Goal: Task Accomplishment & Management: Complete application form

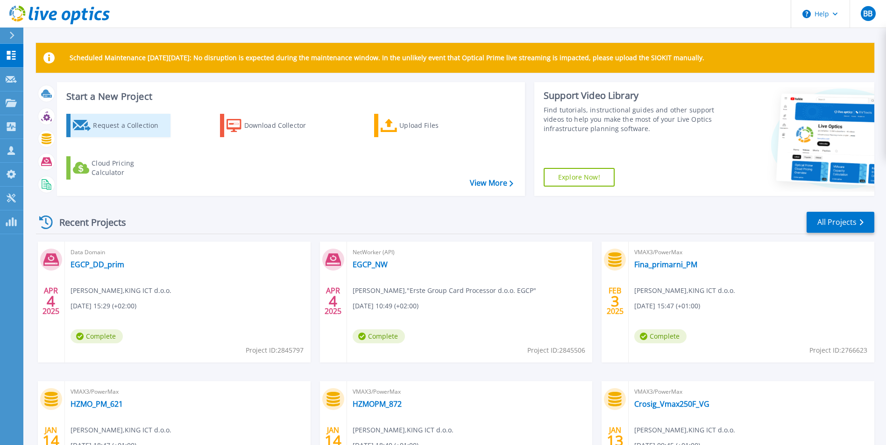
click at [134, 120] on div "Request a Collection" at bounding box center [130, 125] width 75 height 19
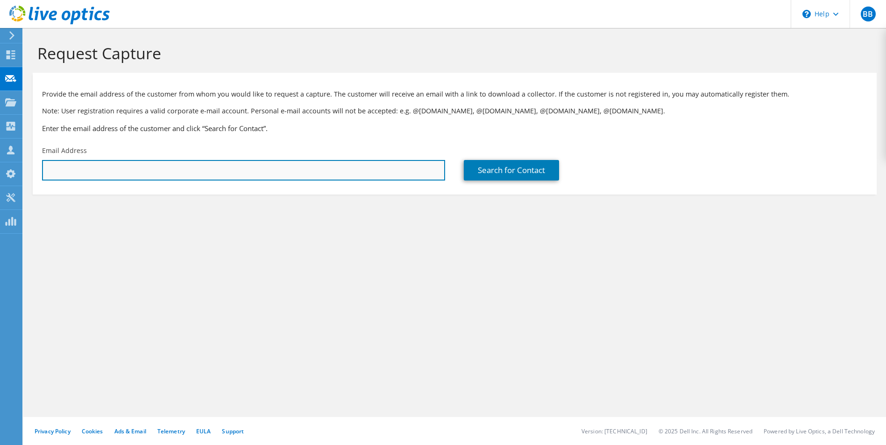
click at [301, 167] on input "text" at bounding box center [243, 170] width 403 height 21
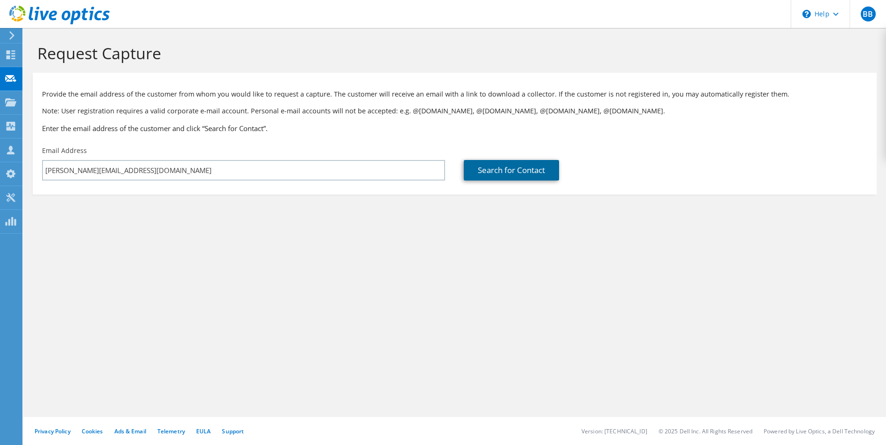
click at [549, 164] on link "Search for Contact" at bounding box center [511, 170] width 95 height 21
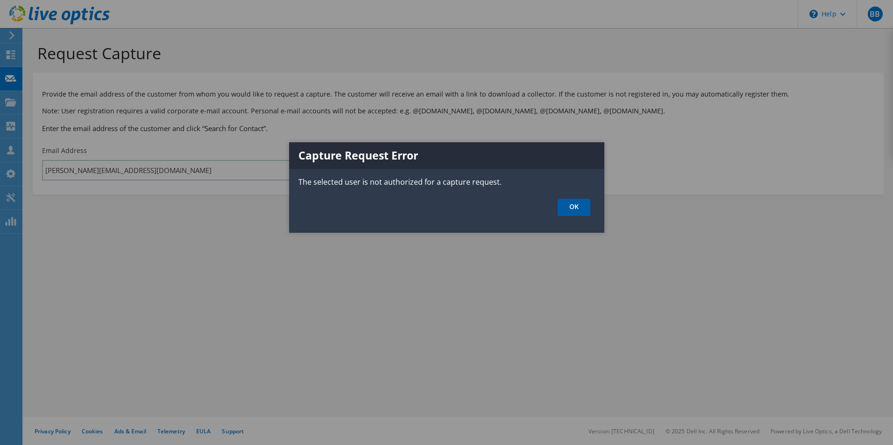
click at [581, 208] on link "OK" at bounding box center [573, 207] width 33 height 17
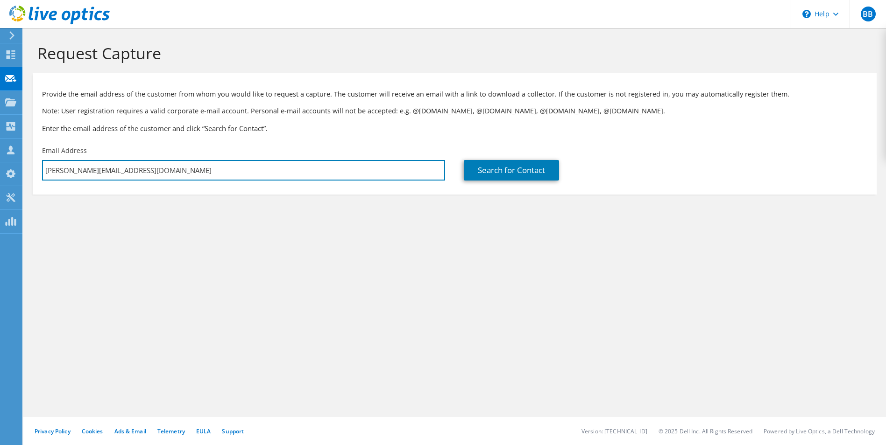
drag, startPoint x: 150, startPoint y: 172, endPoint x: -24, endPoint y: 190, distance: 174.6
click at [0, 190] on html "BB Channel Partner [PERSON_NAME] [EMAIL_ADDRESS][PERSON_NAME][PERSON_NAME][DOMA…" at bounding box center [443, 222] width 886 height 445
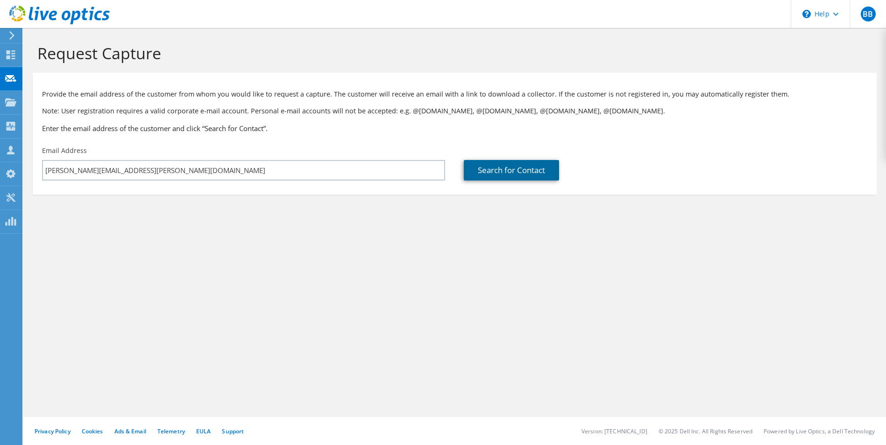
click at [514, 173] on link "Search for Contact" at bounding box center [511, 170] width 95 height 21
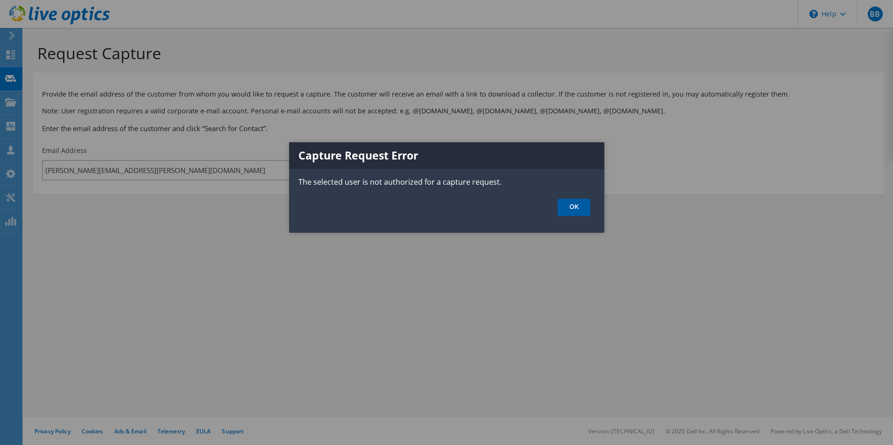
click at [583, 206] on link "OK" at bounding box center [573, 207] width 33 height 17
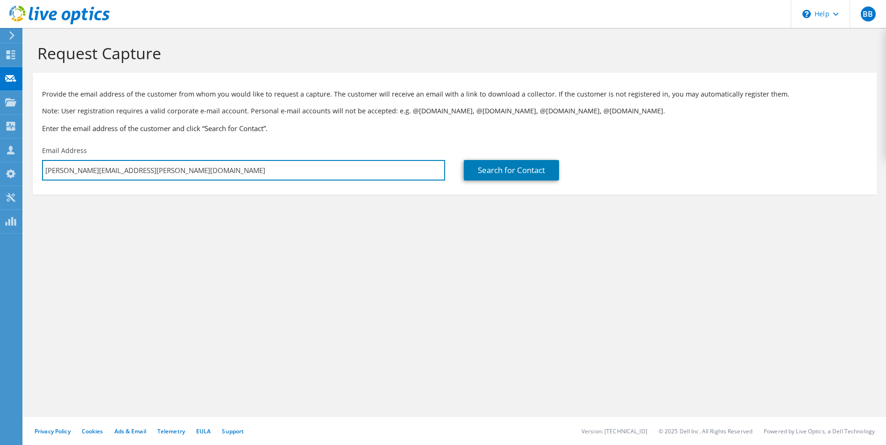
drag, startPoint x: 140, startPoint y: 170, endPoint x: 35, endPoint y: 170, distance: 105.0
click at [35, 170] on div "Email Address [PERSON_NAME][EMAIL_ADDRESS][PERSON_NAME][DOMAIN_NAME]" at bounding box center [244, 163] width 422 height 44
type input "[EMAIL_ADDRESS][DOMAIN_NAME]"
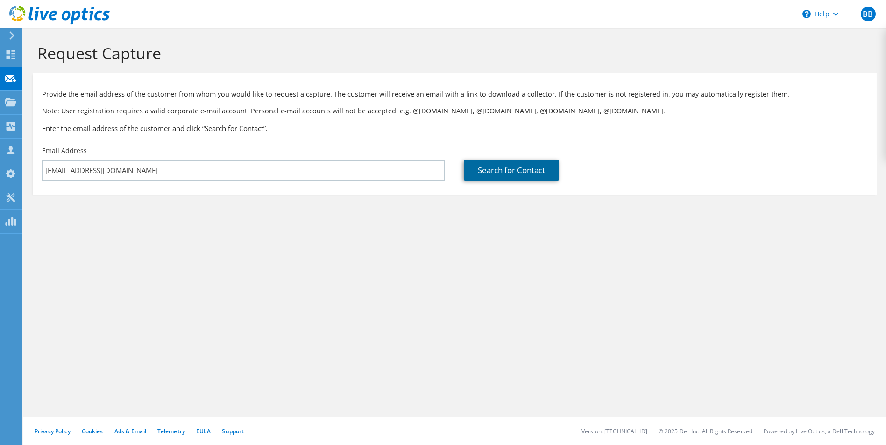
click at [534, 173] on link "Search for Contact" at bounding box center [511, 170] width 95 height 21
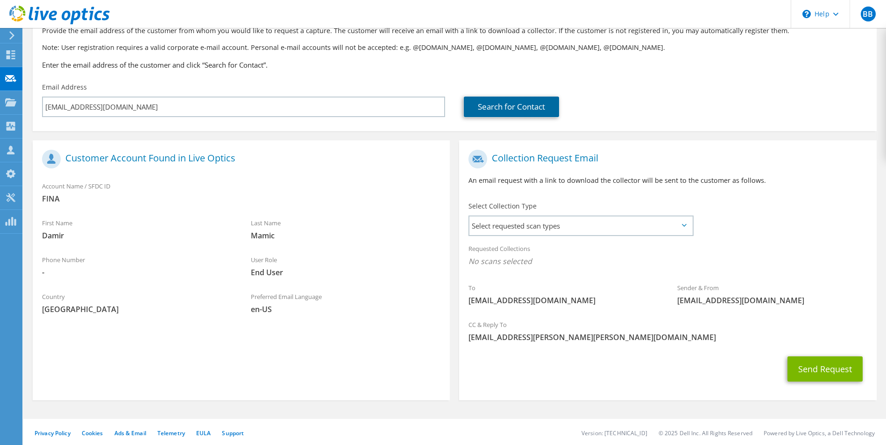
scroll to position [65, 0]
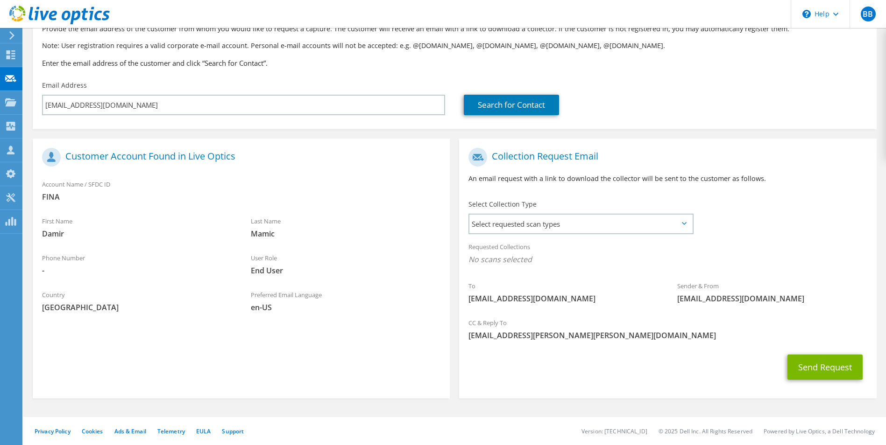
click at [685, 224] on icon at bounding box center [684, 223] width 5 height 3
click at [683, 227] on span "Select requested scan types" at bounding box center [580, 224] width 222 height 19
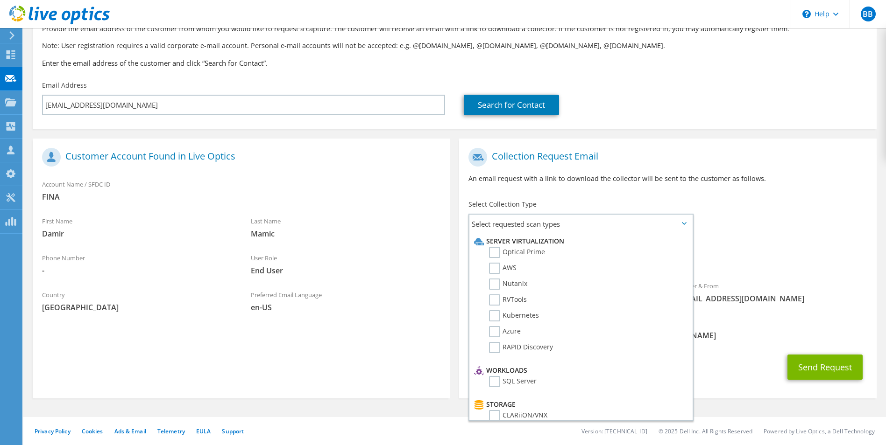
click at [773, 231] on div "To [EMAIL_ADDRESS][DOMAIN_NAME] Sender & From [EMAIL_ADDRESS][DOMAIN_NAME]" at bounding box center [667, 228] width 417 height 170
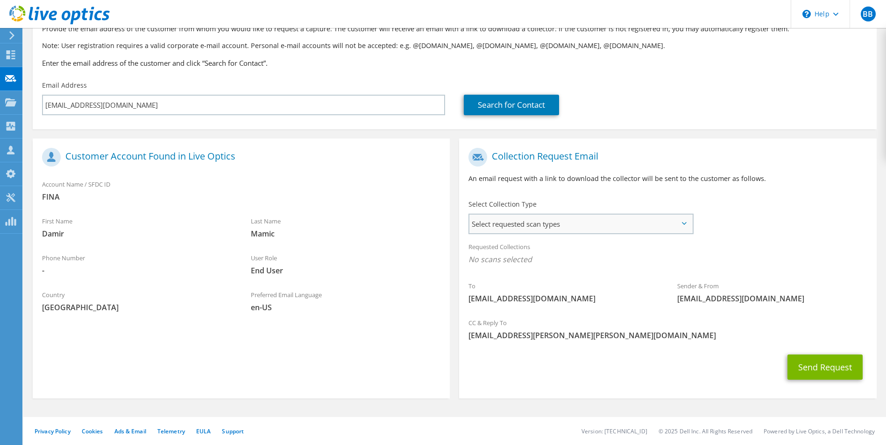
click at [687, 226] on span "Select requested scan types" at bounding box center [580, 224] width 222 height 19
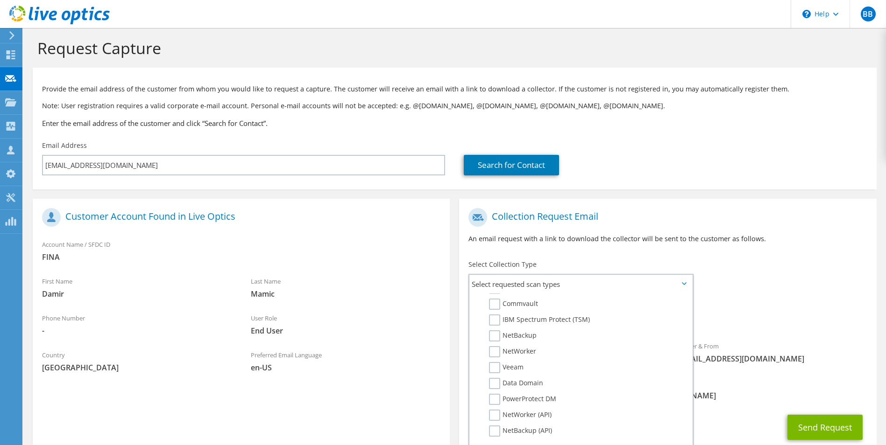
scroll to position [0, 0]
